Goal: Transaction & Acquisition: Purchase product/service

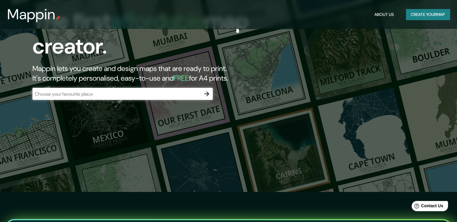
scroll to position [31, 0]
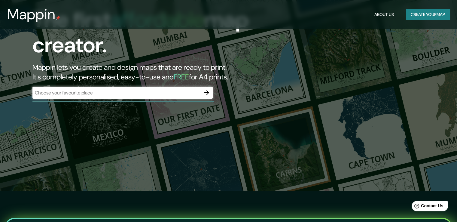
click at [148, 100] on div "The first affordable map creator. Mappin lets you create and design maps that a…" at bounding box center [147, 55] width 274 height 97
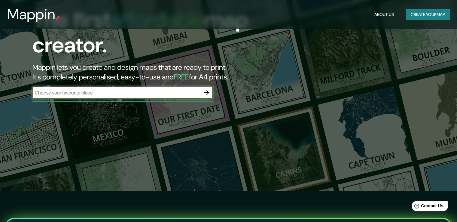
click at [141, 95] on input "text" at bounding box center [116, 92] width 168 height 7
click at [428, 12] on button "Create your map" at bounding box center [428, 14] width 44 height 11
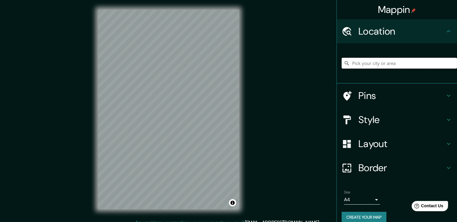
click at [363, 62] on input "Pick your city or area" at bounding box center [398, 63] width 115 height 11
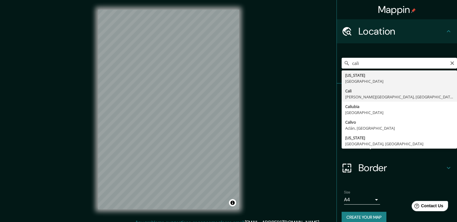
type input "[GEOGRAPHIC_DATA], [PERSON_NAME][GEOGRAPHIC_DATA], [GEOGRAPHIC_DATA]"
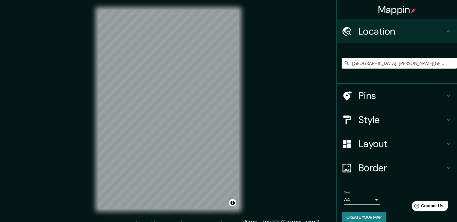
drag, startPoint x: 779, startPoint y: 297, endPoint x: 408, endPoint y: 207, distance: 382.4
drag, startPoint x: 411, startPoint y: 199, endPoint x: 461, endPoint y: 156, distance: 65.8
click at [450, 198] on html "Help Contact Us" at bounding box center [426, 204] width 47 height 13
click at [445, 116] on icon at bounding box center [448, 119] width 7 height 7
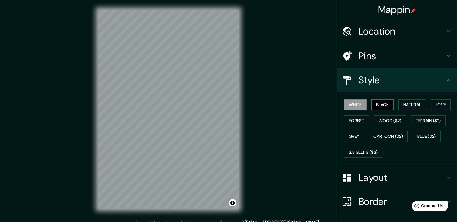
click at [384, 103] on button "Black" at bounding box center [382, 104] width 23 height 11
click at [400, 104] on button "Natural" at bounding box center [412, 104] width 28 height 11
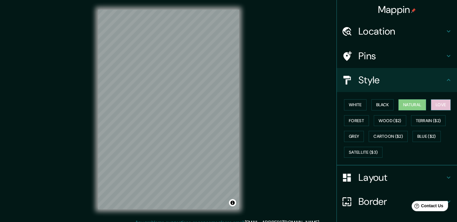
click at [437, 105] on button "Love" at bounding box center [441, 104] width 20 height 11
click at [359, 117] on button "Forest" at bounding box center [356, 120] width 25 height 11
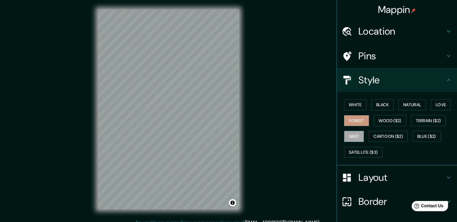
click at [354, 133] on button "Grey" at bounding box center [354, 136] width 20 height 11
click at [376, 102] on button "Black" at bounding box center [382, 104] width 23 height 11
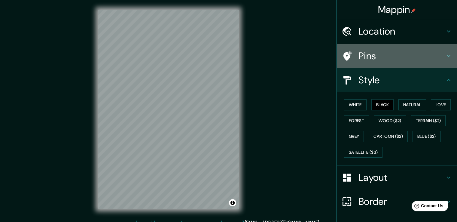
click at [419, 56] on h4 "Pins" at bounding box center [401, 56] width 86 height 12
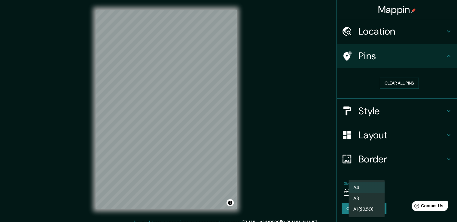
click at [378, 188] on body "Mappin Location [GEOGRAPHIC_DATA], [PERSON_NAME][GEOGRAPHIC_DATA], [GEOGRAPHIC_…" at bounding box center [228, 111] width 457 height 222
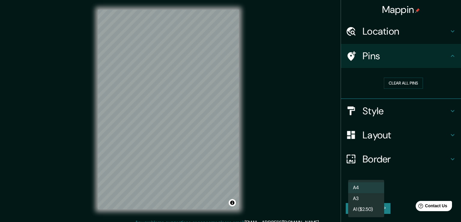
click at [407, 180] on div at bounding box center [230, 111] width 461 height 222
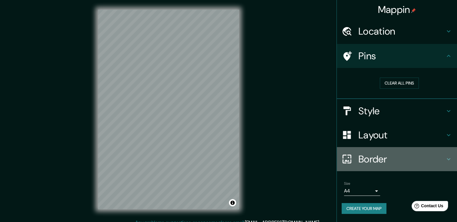
click at [422, 156] on h4 "Border" at bounding box center [401, 159] width 86 height 12
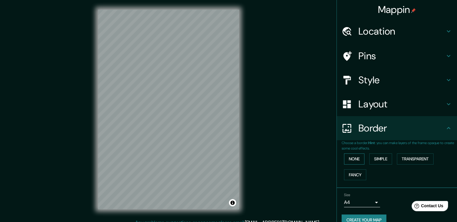
click at [349, 161] on button "None" at bounding box center [354, 158] width 20 height 11
click at [377, 157] on button "Simple" at bounding box center [380, 158] width 23 height 11
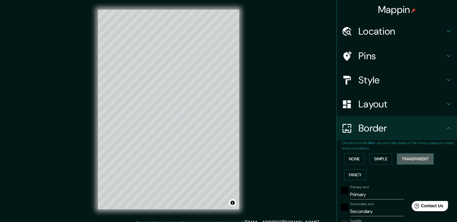
click at [399, 158] on button "Transparent" at bounding box center [415, 158] width 37 height 11
click at [345, 158] on button "None" at bounding box center [354, 158] width 20 height 11
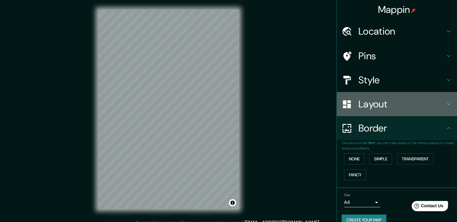
click at [375, 104] on h4 "Layout" at bounding box center [401, 104] width 86 height 12
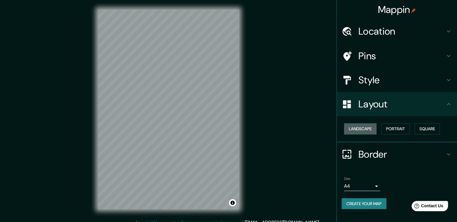
click at [367, 125] on button "Landscape" at bounding box center [360, 128] width 32 height 11
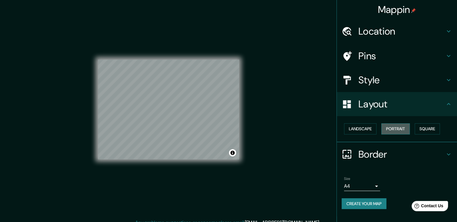
click at [393, 129] on button "Portrait" at bounding box center [395, 128] width 29 height 11
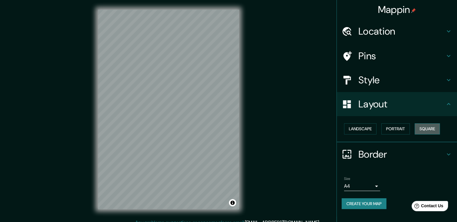
click at [427, 126] on button "Square" at bounding box center [426, 128] width 25 height 11
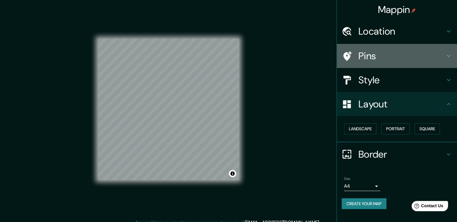
click at [390, 55] on h4 "Pins" at bounding box center [401, 56] width 86 height 12
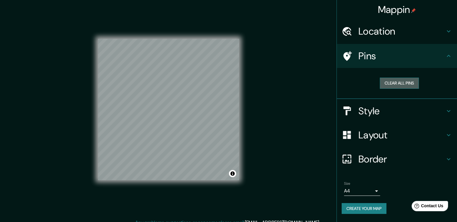
click at [388, 82] on button "Clear all pins" at bounding box center [399, 82] width 39 height 11
click at [394, 83] on button "Clear all pins" at bounding box center [399, 82] width 39 height 11
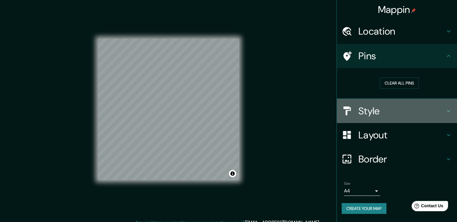
click at [387, 106] on h4 "Style" at bounding box center [401, 111] width 86 height 12
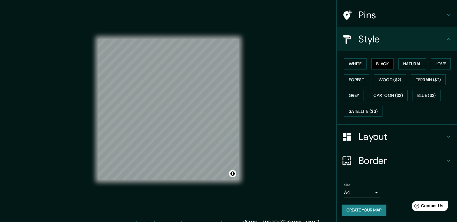
click at [389, 146] on div "Layout" at bounding box center [397, 136] width 120 height 24
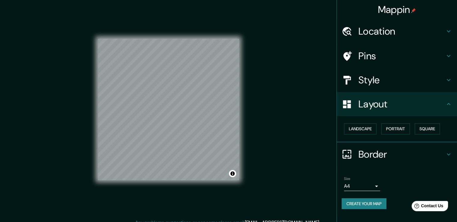
scroll to position [7, 0]
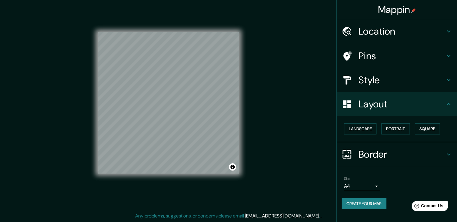
click at [388, 152] on h4 "Border" at bounding box center [401, 154] width 86 height 12
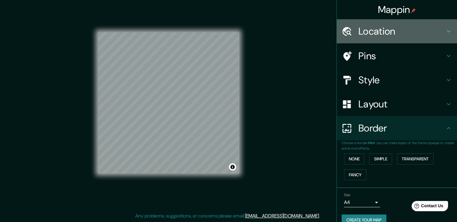
click at [397, 36] on h4 "Location" at bounding box center [401, 31] width 86 height 12
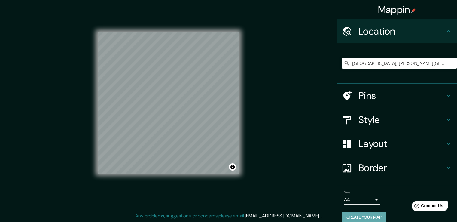
click at [363, 214] on button "Create your map" at bounding box center [363, 216] width 45 height 11
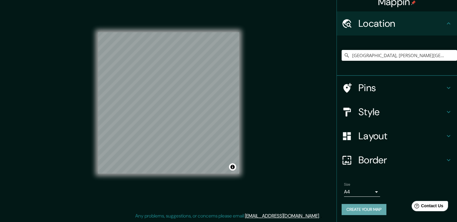
click at [364, 206] on button "Create your map" at bounding box center [363, 209] width 45 height 11
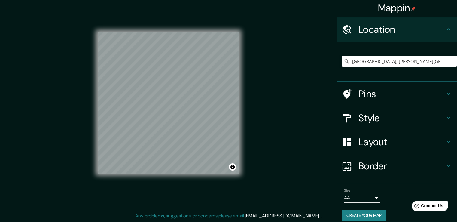
scroll to position [0, 0]
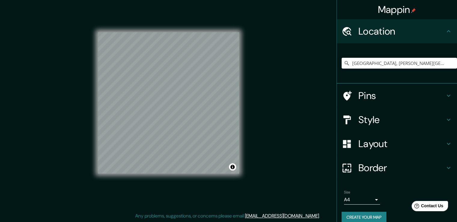
click at [440, 35] on h4 "Location" at bounding box center [401, 31] width 86 height 12
click at [445, 92] on icon at bounding box center [448, 95] width 7 height 7
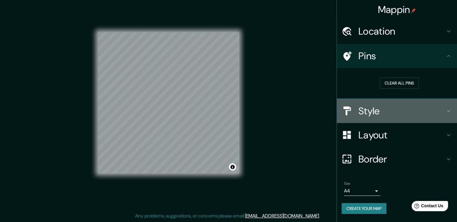
click at [443, 105] on h4 "Style" at bounding box center [401, 111] width 86 height 12
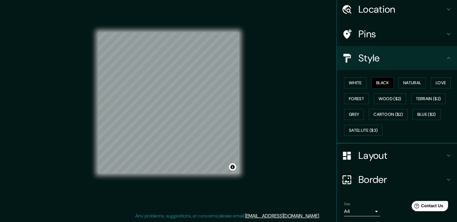
scroll to position [41, 0]
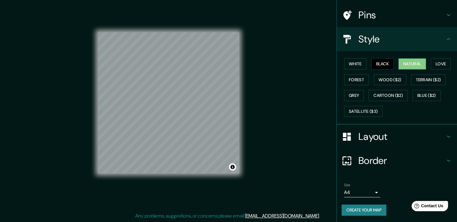
click at [420, 66] on button "Natural" at bounding box center [412, 63] width 28 height 11
click at [385, 63] on button "Black" at bounding box center [382, 63] width 23 height 11
click at [439, 132] on h4 "Layout" at bounding box center [401, 136] width 86 height 12
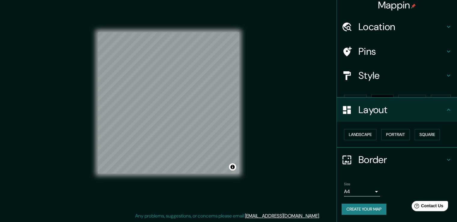
scroll to position [0, 0]
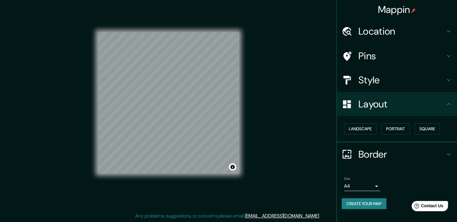
click at [440, 153] on h4 "Border" at bounding box center [401, 154] width 86 height 12
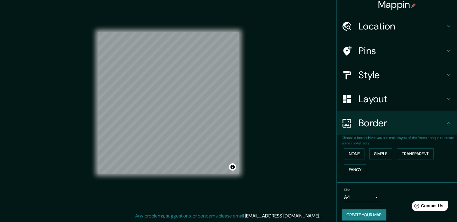
scroll to position [10, 0]
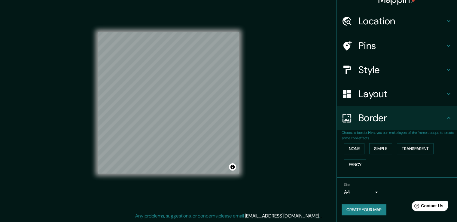
click at [356, 165] on button "Fancy" at bounding box center [355, 164] width 22 height 11
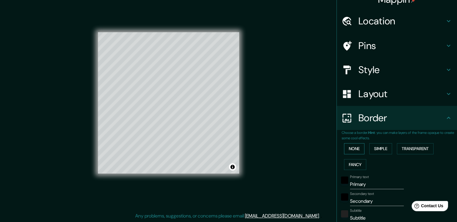
click at [355, 147] on button "None" at bounding box center [354, 148] width 20 height 11
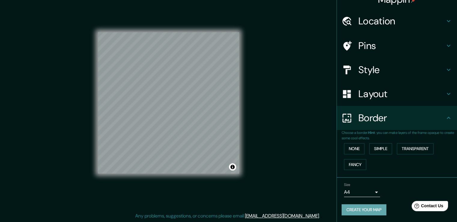
click at [365, 208] on button "Create your map" at bounding box center [363, 209] width 45 height 11
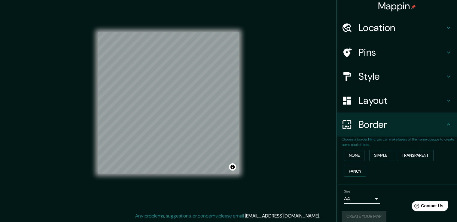
scroll to position [0, 0]
